Goal: Task Accomplishment & Management: Manage account settings

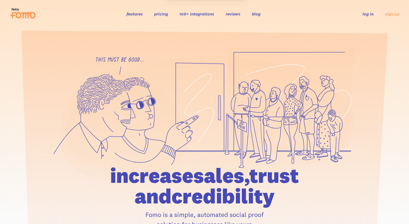
click at [363, 17] on li "log in" at bounding box center [367, 14] width 11 height 6
click at [369, 14] on link "log in" at bounding box center [367, 13] width 11 height 5
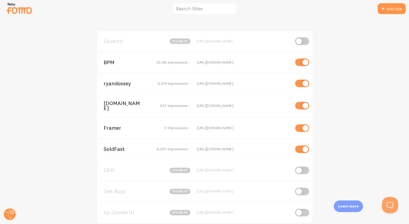
click at [117, 105] on span "[DOMAIN_NAME]" at bounding box center [126, 106] width 44 height 10
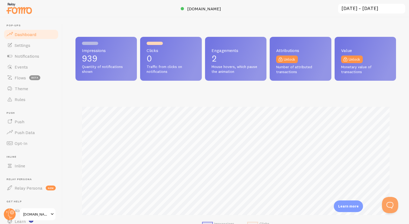
scroll to position [142, 320]
click at [25, 54] on span "Notifications" at bounding box center [27, 55] width 25 height 5
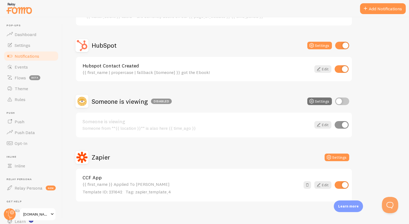
scroll to position [95, 0]
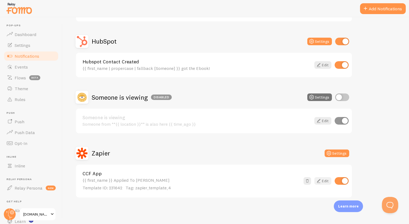
click at [323, 180] on link "Edit" at bounding box center [322, 181] width 17 height 8
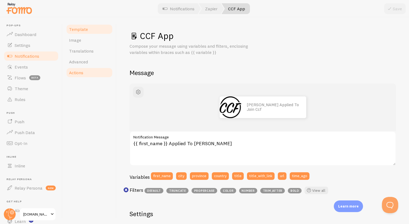
click at [74, 75] on link "Actions" at bounding box center [89, 72] width 47 height 11
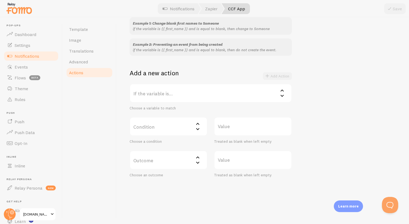
scroll to position [2, 0]
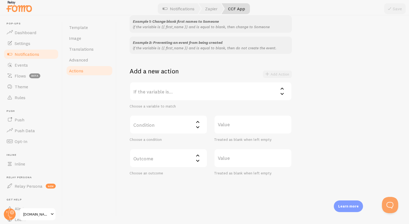
click at [168, 94] on label "If the variable is..." at bounding box center [211, 91] width 162 height 19
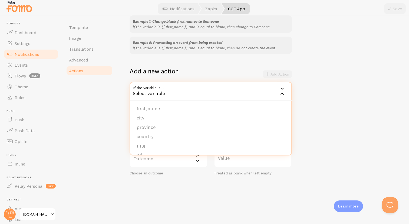
scroll to position [0, 0]
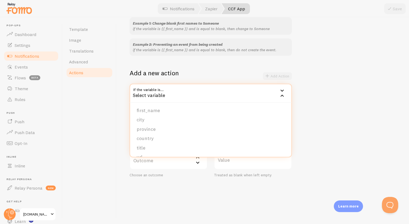
click at [118, 112] on div "Actions You can match any {{ variable }} and replace it with a word, change eve…" at bounding box center [263, 120] width 292 height 206
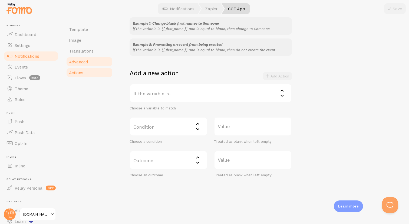
click at [81, 62] on span "Advanced" at bounding box center [78, 61] width 19 height 5
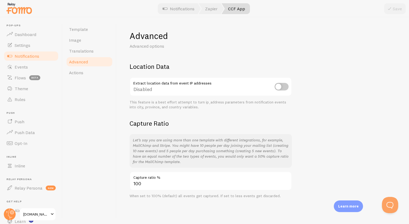
scroll to position [0, 0]
click at [79, 50] on span "Translations" at bounding box center [81, 50] width 25 height 5
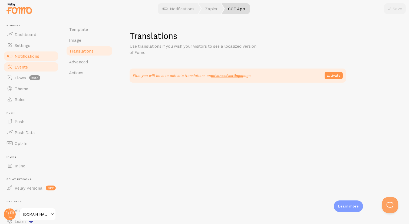
click at [22, 64] on span "Events" at bounding box center [21, 66] width 13 height 5
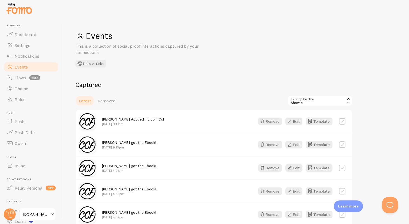
click at [31, 69] on link "Events" at bounding box center [31, 66] width 56 height 11
click at [20, 56] on span "Notifications" at bounding box center [27, 55] width 25 height 5
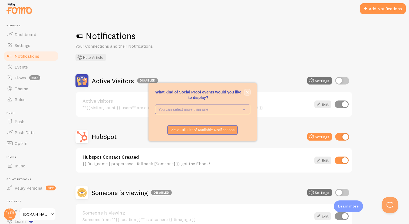
click at [245, 93] on button "close," at bounding box center [247, 92] width 6 height 6
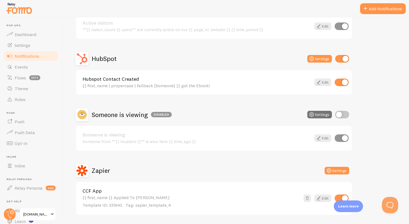
scroll to position [95, 0]
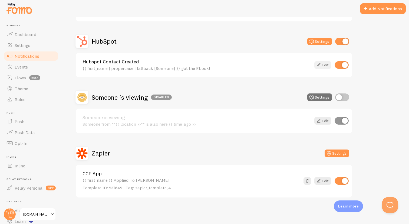
click at [322, 64] on link "Edit" at bounding box center [322, 65] width 17 height 8
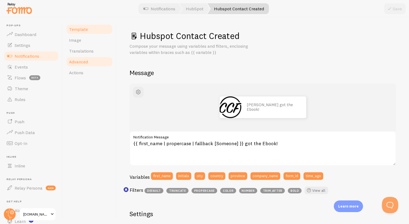
click at [73, 62] on span "Advanced" at bounding box center [78, 61] width 19 height 5
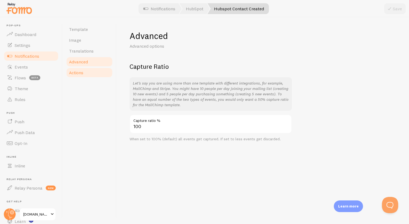
click at [78, 74] on span "Actions" at bounding box center [76, 72] width 14 height 5
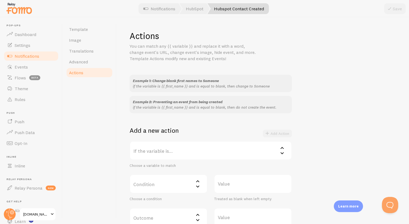
scroll to position [57, 0]
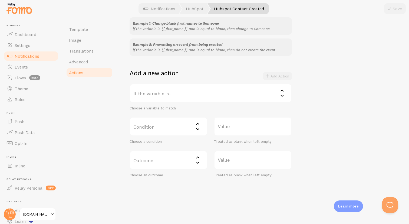
click at [147, 90] on label "If the variable is..." at bounding box center [211, 93] width 162 height 19
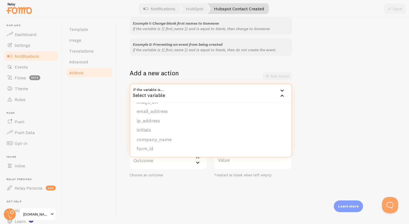
scroll to position [2, 0]
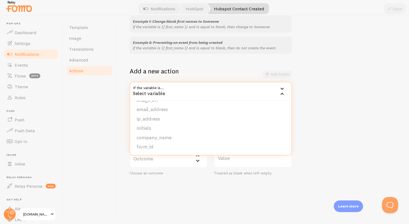
click at [117, 113] on div "Actions You can match any {{ variable }} and replace it with a word, change eve…" at bounding box center [263, 118] width 292 height 206
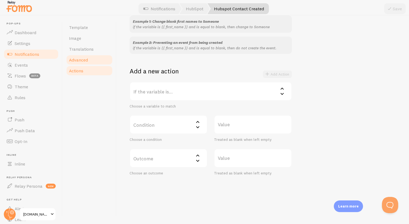
click at [80, 60] on span "Advanced" at bounding box center [78, 59] width 19 height 5
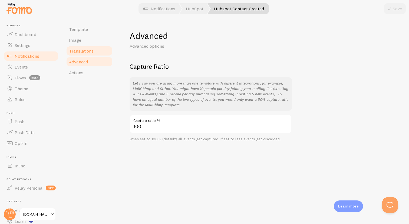
click at [79, 49] on span "Translations" at bounding box center [81, 50] width 25 height 5
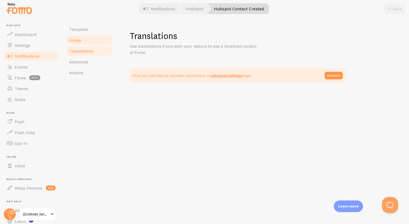
click at [74, 38] on span "Image" at bounding box center [75, 39] width 12 height 5
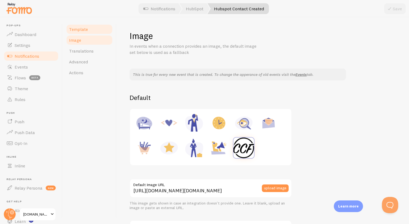
click at [73, 31] on span "Template" at bounding box center [78, 28] width 19 height 5
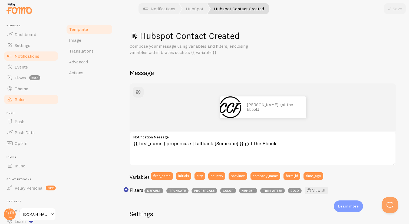
click at [34, 95] on link "Rules" at bounding box center [31, 99] width 56 height 11
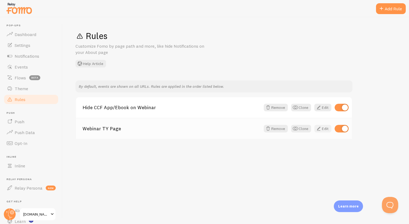
click at [325, 129] on link "Edit" at bounding box center [322, 129] width 17 height 8
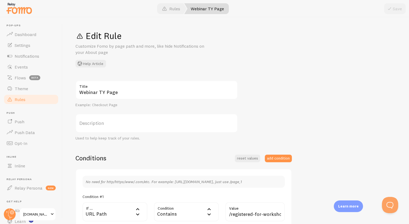
click at [29, 98] on link "Rules" at bounding box center [31, 99] width 56 height 11
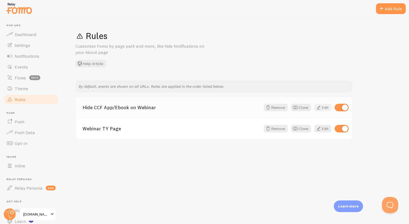
click at [324, 109] on link "Edit" at bounding box center [322, 108] width 17 height 8
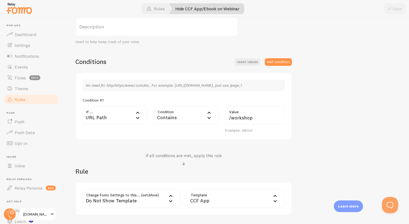
scroll to position [99, 0]
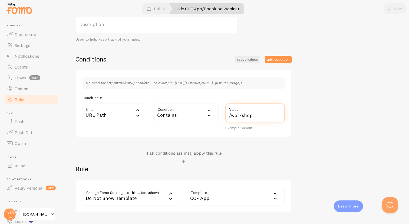
click at [231, 115] on input "/workshop" at bounding box center [254, 112] width 59 height 19
type input "workshop"
click at [197, 130] on div "No need for http/https/www/.com/etc. For example: [URL][DOMAIN_NAME], just use …" at bounding box center [183, 104] width 216 height 68
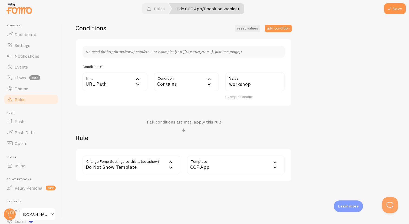
scroll to position [135, 0]
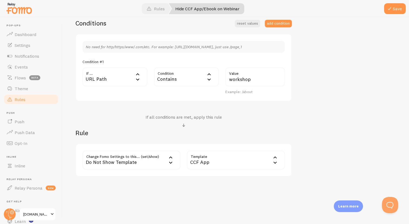
click at [193, 165] on div "CCF App" at bounding box center [236, 159] width 98 height 19
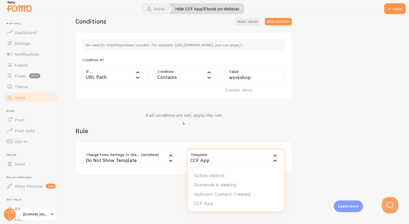
click at [155, 128] on h2 "Rule" at bounding box center [183, 131] width 216 height 8
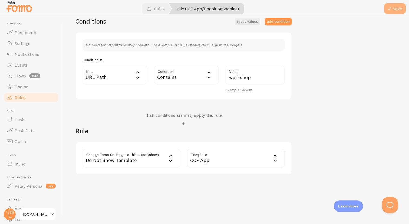
click at [393, 12] on button "Save" at bounding box center [395, 8] width 22 height 11
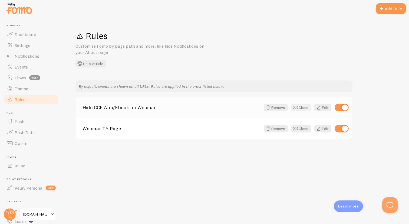
click at [299, 107] on button "Clone" at bounding box center [301, 108] width 20 height 8
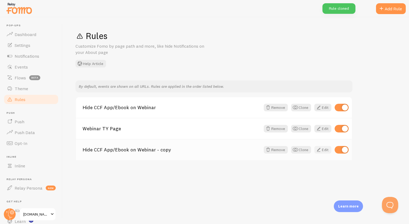
click at [322, 152] on link "Edit" at bounding box center [322, 150] width 17 height 8
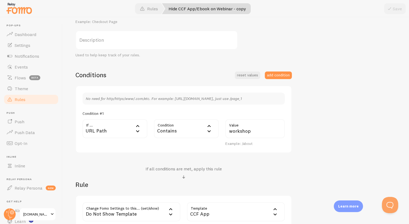
scroll to position [135, 0]
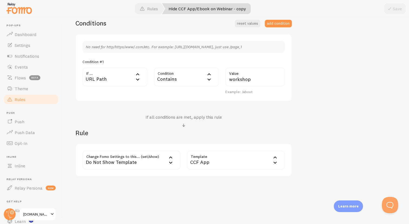
click at [206, 162] on div "CCF App" at bounding box center [236, 159] width 98 height 19
click at [208, 195] on li "Hubspot Contact Created" at bounding box center [235, 195] width 97 height 9
click at [396, 12] on button "Save" at bounding box center [395, 8] width 22 height 11
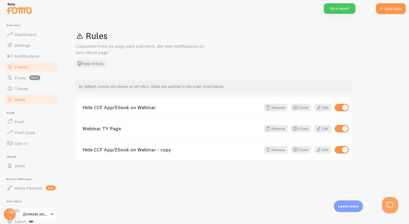
click at [22, 66] on span "Events" at bounding box center [21, 66] width 13 height 5
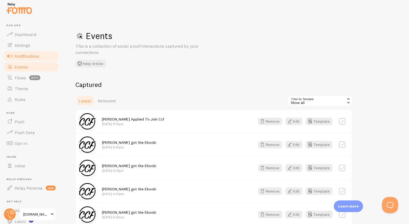
click at [22, 58] on span "Notifications" at bounding box center [27, 55] width 25 height 5
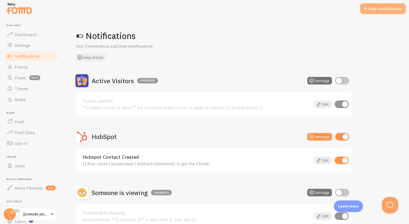
click at [376, 11] on button "Add Notifications" at bounding box center [383, 8] width 46 height 11
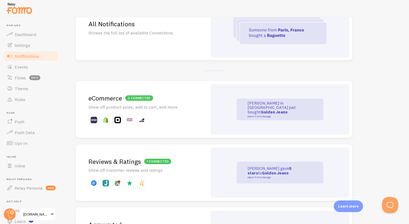
scroll to position [70, 0]
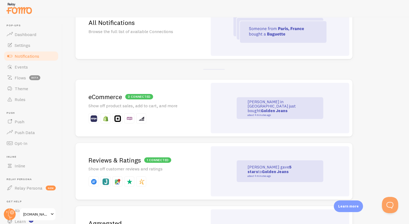
click at [166, 108] on p "Show off product sales, add to cart, and more" at bounding box center [141, 105] width 106 height 6
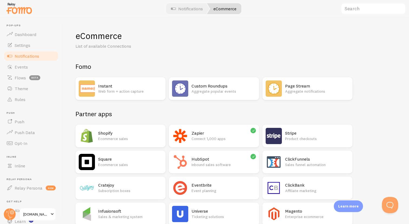
click at [208, 161] on h2 "HubSpot" at bounding box center [223, 159] width 64 height 6
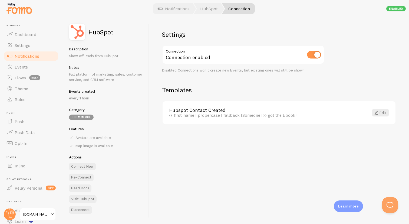
click at [34, 56] on span "Notifications" at bounding box center [27, 55] width 25 height 5
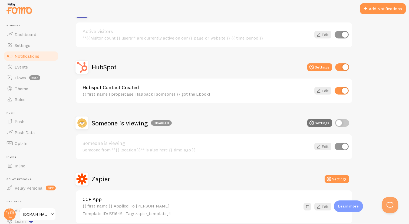
scroll to position [95, 0]
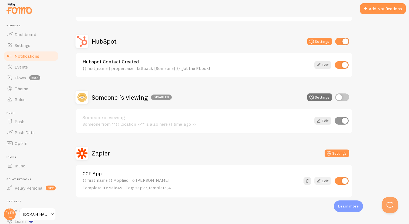
click at [326, 179] on link "Edit" at bounding box center [322, 181] width 17 height 8
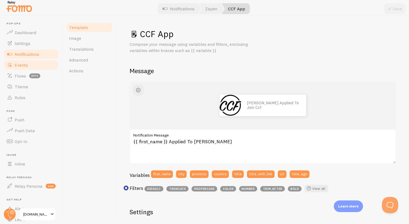
click at [32, 64] on link "Events" at bounding box center [31, 64] width 56 height 11
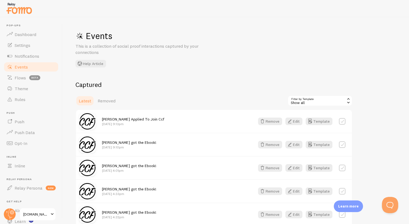
click at [38, 65] on link "Events" at bounding box center [31, 66] width 56 height 11
click at [23, 57] on span "Notifications" at bounding box center [27, 55] width 25 height 5
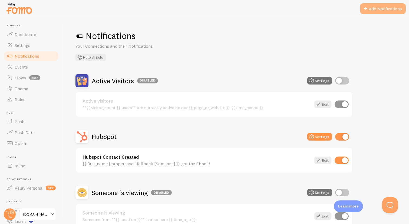
click at [379, 8] on button "Add Notifications" at bounding box center [383, 8] width 46 height 11
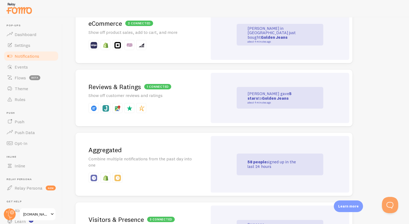
scroll to position [144, 0]
click at [29, 68] on link "Events" at bounding box center [31, 66] width 56 height 11
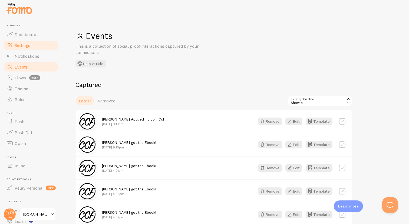
click at [23, 42] on span "Settings" at bounding box center [23, 44] width 16 height 5
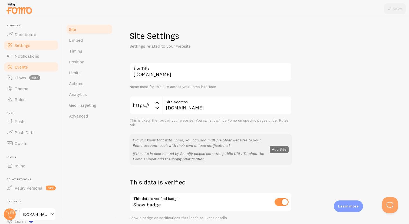
click at [16, 64] on link "Events" at bounding box center [31, 66] width 56 height 11
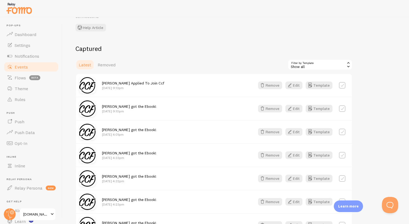
scroll to position [38, 0]
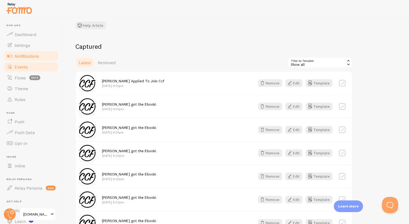
click at [15, 57] on span "Notifications" at bounding box center [27, 55] width 25 height 5
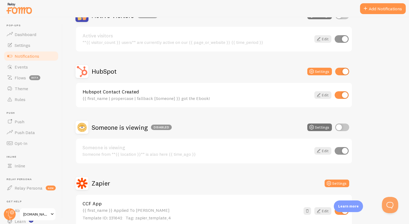
scroll to position [65, 0]
click at [321, 94] on link "Edit" at bounding box center [322, 95] width 17 height 8
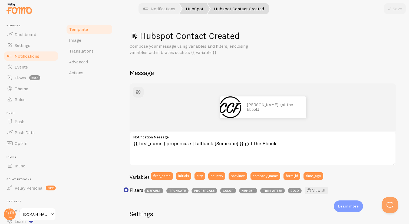
click at [192, 9] on link "HubSpot" at bounding box center [194, 8] width 31 height 11
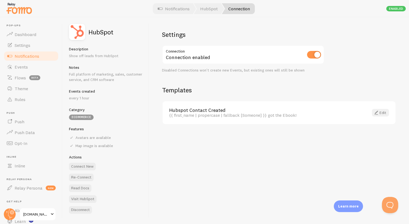
click at [376, 113] on span at bounding box center [376, 112] width 6 height 6
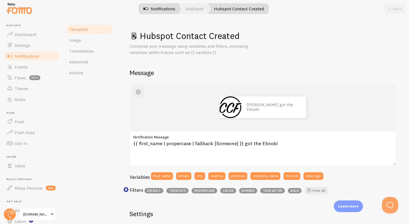
click at [161, 10] on link "Notifications" at bounding box center [159, 8] width 45 height 11
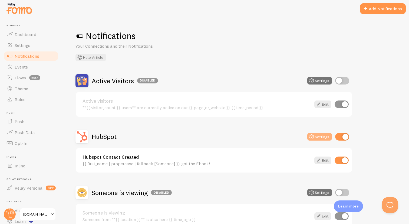
click at [319, 137] on button "Settings" at bounding box center [319, 137] width 25 height 8
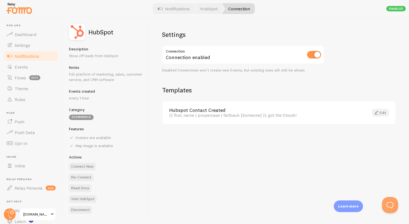
click at [384, 114] on link "Edit" at bounding box center [380, 113] width 17 height 8
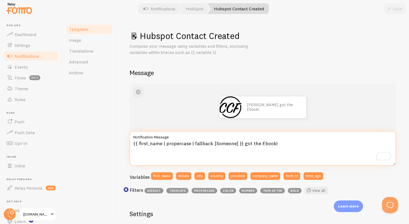
drag, startPoint x: 242, startPoint y: 145, endPoint x: 270, endPoint y: 145, distance: 28.7
click at [270, 145] on textarea "{{ first_name | propercase | fallback [Someone] }} got the Ebook!" at bounding box center [263, 148] width 266 height 35
click at [284, 141] on textarea "{{ first_name | propercase | fallback [Someone] }} Saved Their Spot!" at bounding box center [263, 148] width 266 height 35
type textarea "{{ first_name | propercase | fallback [Someone] }} Saved Their Spot!"
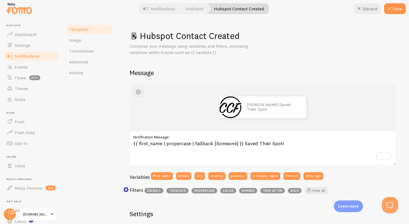
click at [101, 105] on div "Template Image Translations Advanced Actions" at bounding box center [89, 120] width 54 height 206
click at [72, 43] on link "Image" at bounding box center [89, 40] width 47 height 11
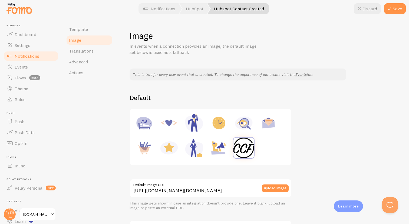
click at [275, 149] on div at bounding box center [210, 137] width 155 height 50
click at [272, 187] on button "upload image" at bounding box center [275, 188] width 27 height 8
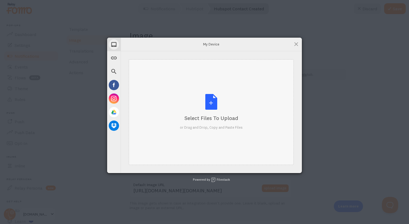
click at [205, 97] on div "Select Files to Upload or Drag and Drop, Copy and Paste Files" at bounding box center [211, 112] width 63 height 36
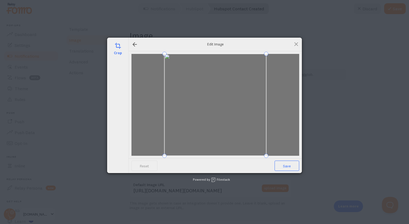
click at [293, 164] on span "Save" at bounding box center [286, 165] width 25 height 10
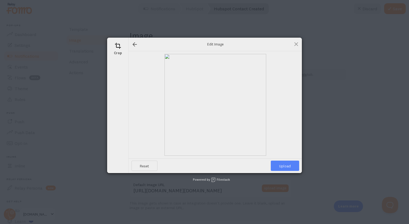
click at [287, 166] on span "Upload" at bounding box center [285, 165] width 28 height 10
type input "[URL][DOMAIN_NAME][DOMAIN_NAME]"
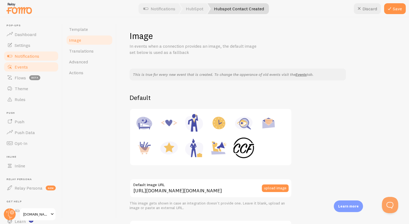
click at [16, 65] on span "Events" at bounding box center [21, 66] width 13 height 5
click at [396, 6] on button "Save" at bounding box center [395, 8] width 22 height 11
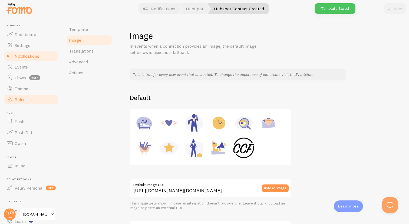
click at [16, 97] on span "Rules" at bounding box center [20, 99] width 11 height 5
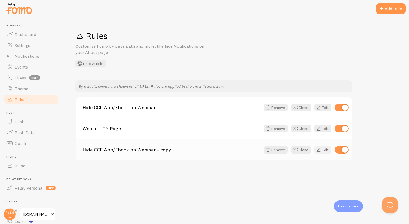
click at [323, 149] on link "Edit" at bounding box center [322, 150] width 17 height 8
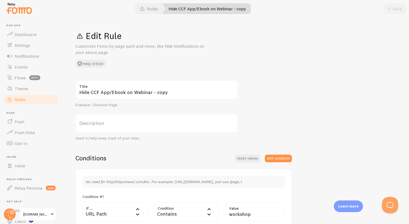
click at [31, 96] on link "Rules" at bounding box center [31, 99] width 56 height 11
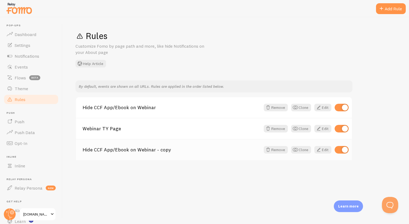
click at [347, 151] on input "checkbox" at bounding box center [341, 150] width 14 height 8
checkbox input "false"
click at [319, 106] on span at bounding box center [318, 107] width 6 height 6
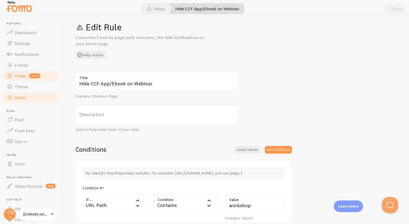
scroll to position [4, 0]
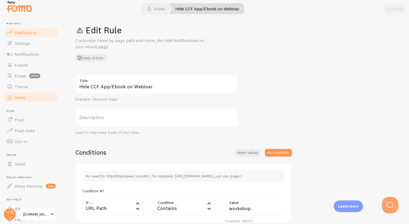
click at [17, 34] on span "Dashboard" at bounding box center [26, 32] width 22 height 5
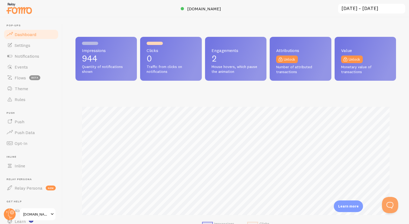
scroll to position [142, 320]
click at [18, 64] on link "Events" at bounding box center [31, 66] width 56 height 11
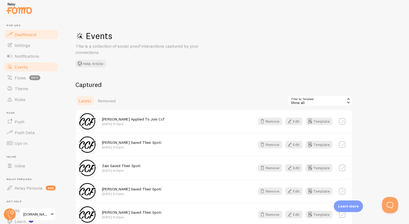
click at [19, 32] on span "Dashboard" at bounding box center [26, 34] width 22 height 5
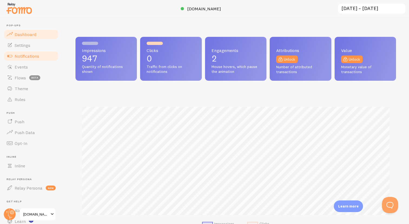
scroll to position [142, 320]
click at [22, 58] on span "Notifications" at bounding box center [27, 55] width 25 height 5
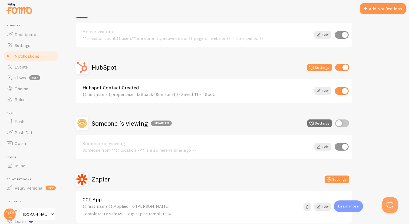
scroll to position [70, 0]
click at [320, 69] on button "Settings" at bounding box center [319, 67] width 25 height 8
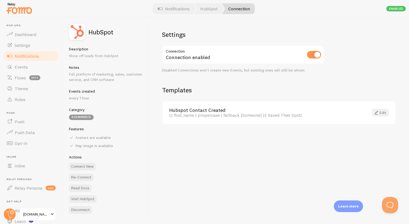
click at [378, 110] on span at bounding box center [376, 112] width 6 height 6
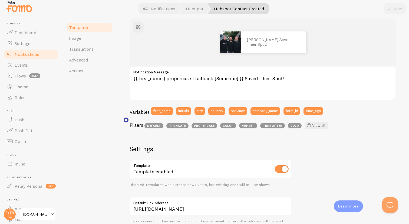
scroll to position [86, 0]
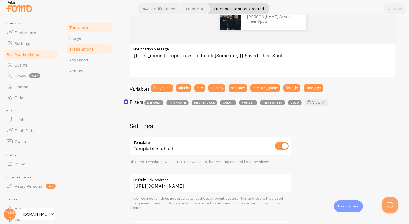
click at [84, 44] on link "Translations" at bounding box center [89, 49] width 47 height 11
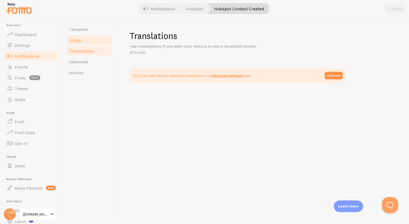
click at [79, 40] on span "Image" at bounding box center [75, 39] width 12 height 5
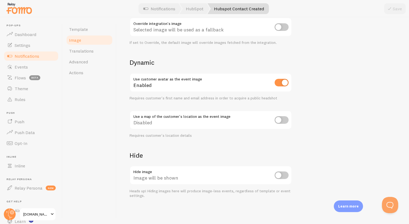
scroll to position [203, 0]
click at [78, 47] on link "Translations" at bounding box center [89, 50] width 47 height 11
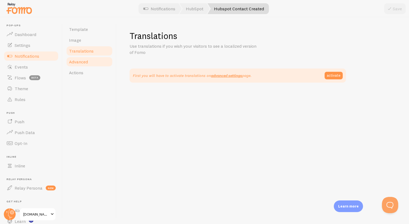
click at [81, 63] on span "Advanced" at bounding box center [78, 61] width 19 height 5
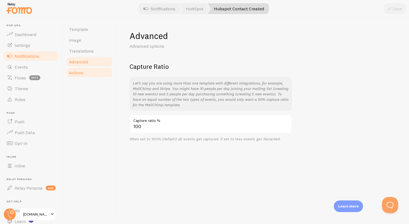
click at [80, 74] on span "Actions" at bounding box center [76, 72] width 14 height 5
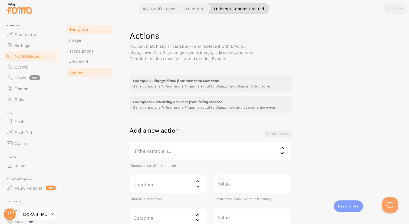
click at [73, 28] on span "Template" at bounding box center [78, 28] width 19 height 5
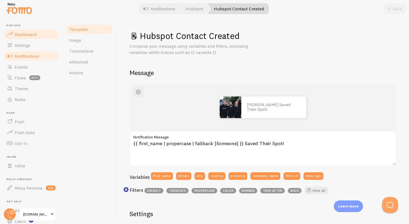
click at [27, 34] on span "Dashboard" at bounding box center [26, 34] width 22 height 5
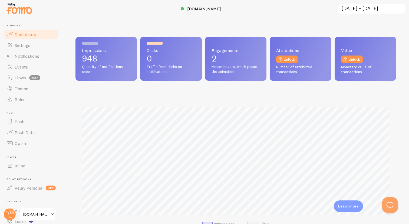
scroll to position [142, 320]
